Goal: Check status: Check status

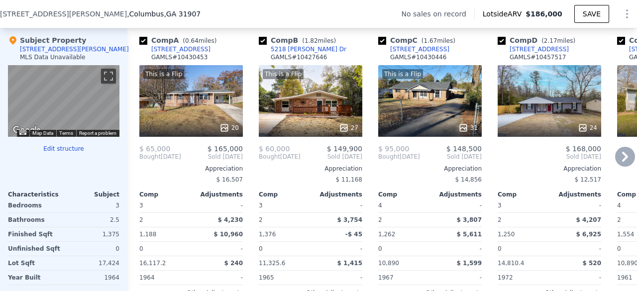
scroll to position [968, 0]
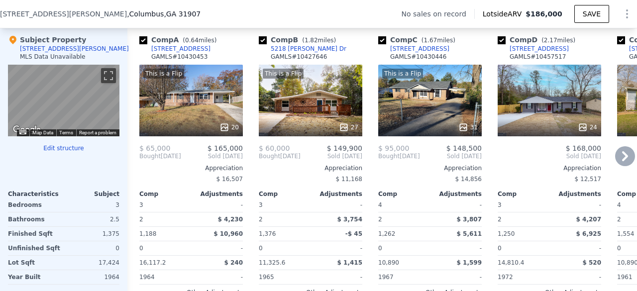
click at [146, 44] on input "checkbox" at bounding box center [143, 40] width 8 height 8
checkbox input "false"
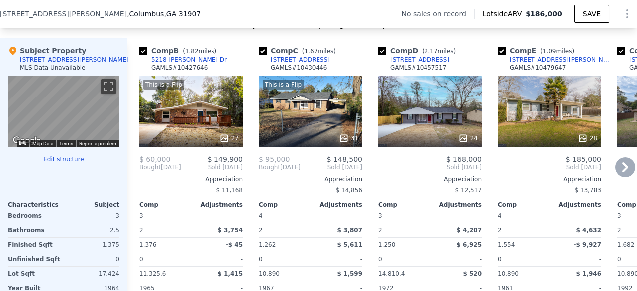
scroll to position [954, 0]
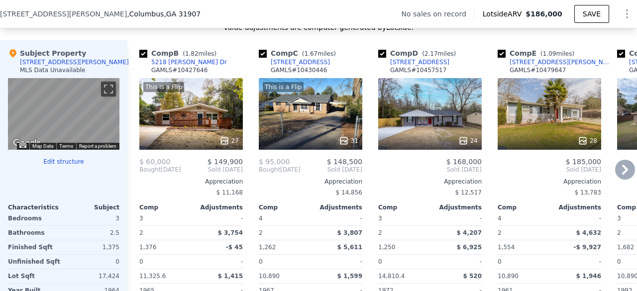
click at [146, 58] on input "checkbox" at bounding box center [143, 54] width 8 height 8
checkbox input "false"
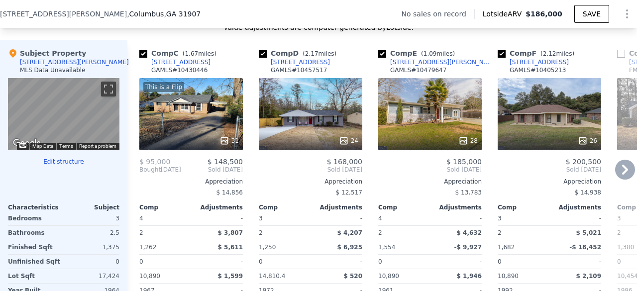
click at [141, 58] on input "checkbox" at bounding box center [143, 54] width 8 height 8
checkbox input "false"
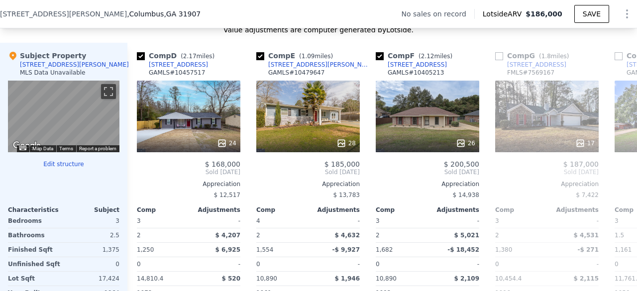
scroll to position [0, 0]
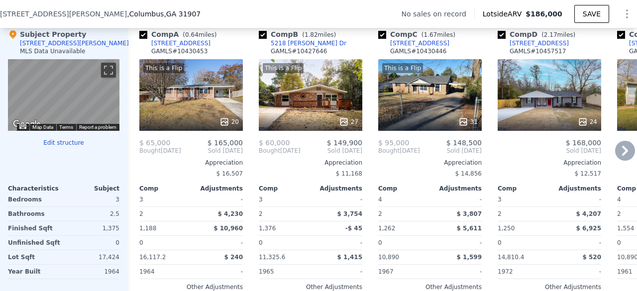
click at [382, 39] on input "checkbox" at bounding box center [382, 35] width 8 height 8
checkbox input "false"
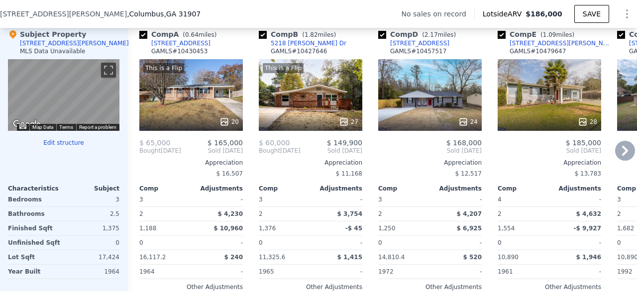
click at [503, 39] on input "checkbox" at bounding box center [502, 35] width 8 height 8
checkbox input "false"
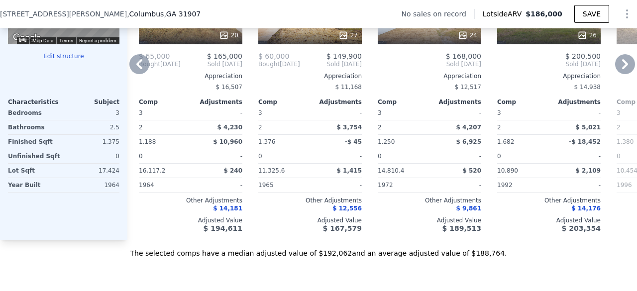
scroll to position [1061, 0]
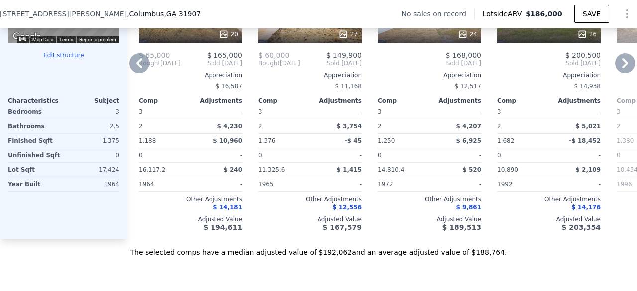
click at [347, 130] on span "$ 3,754" at bounding box center [349, 126] width 25 height 7
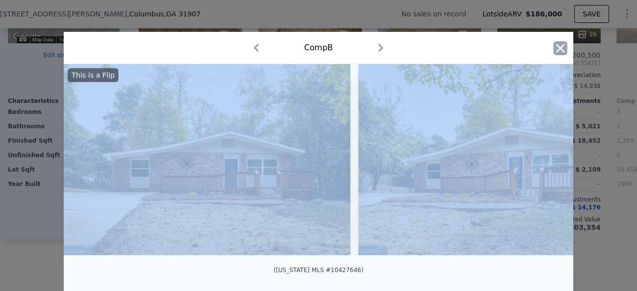
click at [554, 47] on icon "button" at bounding box center [561, 48] width 14 height 14
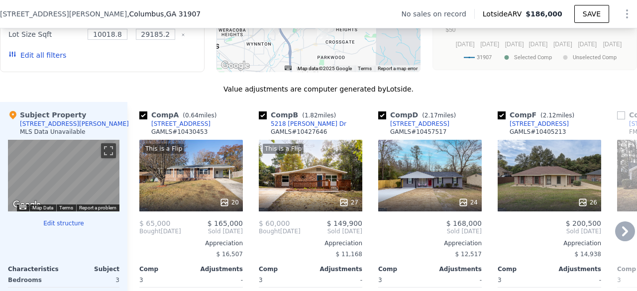
scroll to position [892, 0]
click at [501, 120] on input "checkbox" at bounding box center [502, 116] width 8 height 8
checkbox input "false"
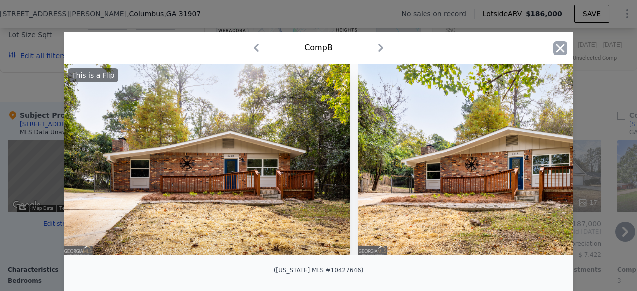
click at [559, 46] on icon "button" at bounding box center [561, 48] width 8 height 8
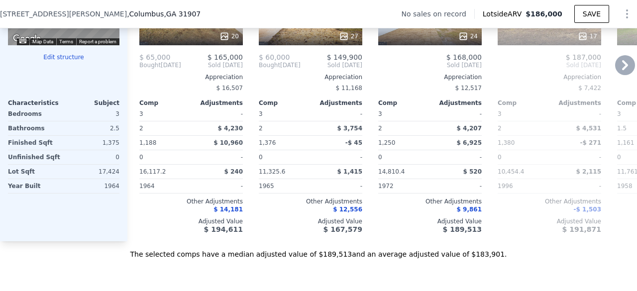
scroll to position [1063, 0]
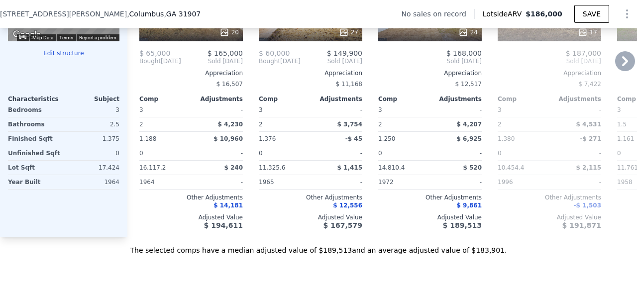
checkbox input "true"
